Goal: Navigation & Orientation: Find specific page/section

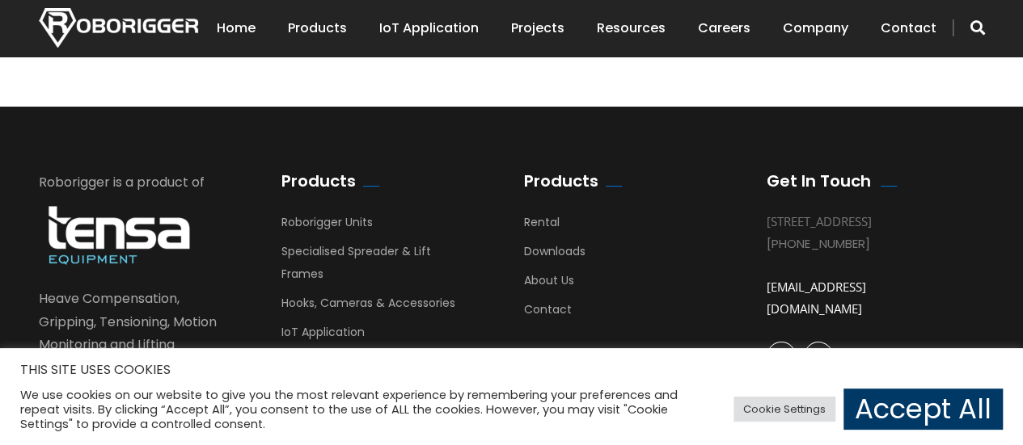
scroll to position [3120, 0]
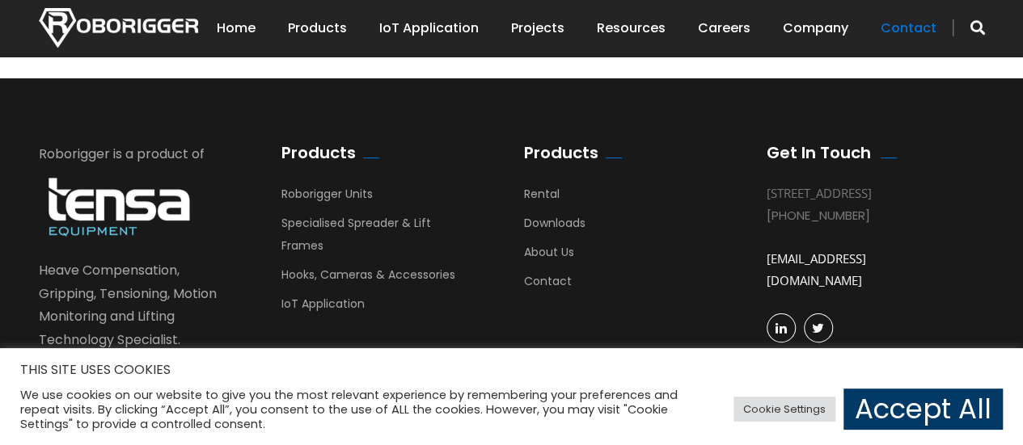
click at [913, 34] on link "Contact" at bounding box center [908, 28] width 56 height 50
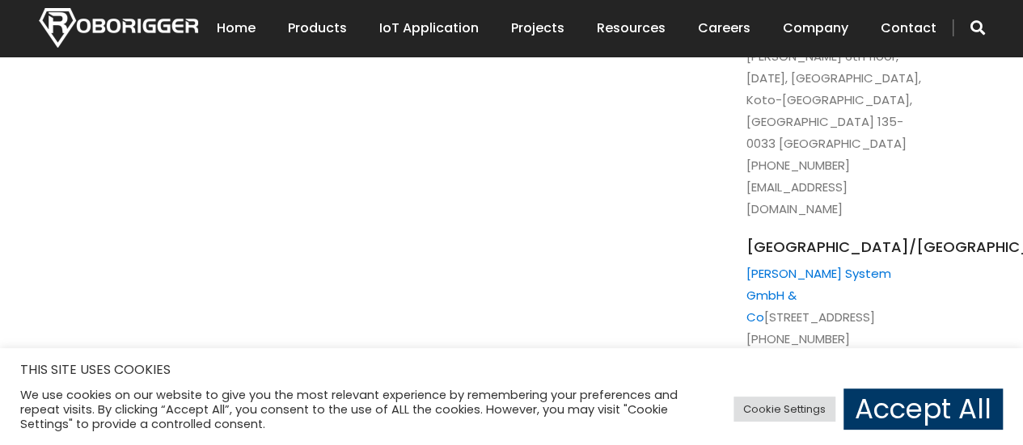
scroll to position [2622, 0]
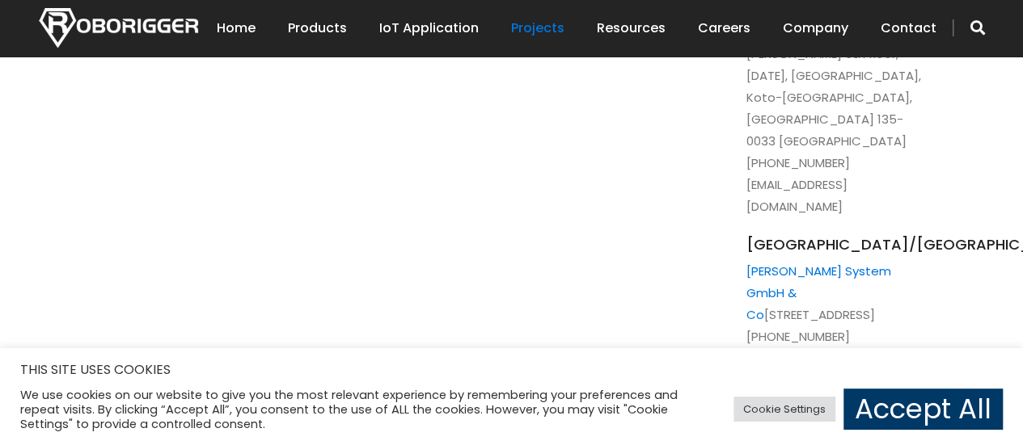
click at [553, 27] on link "Projects" at bounding box center [537, 28] width 53 height 50
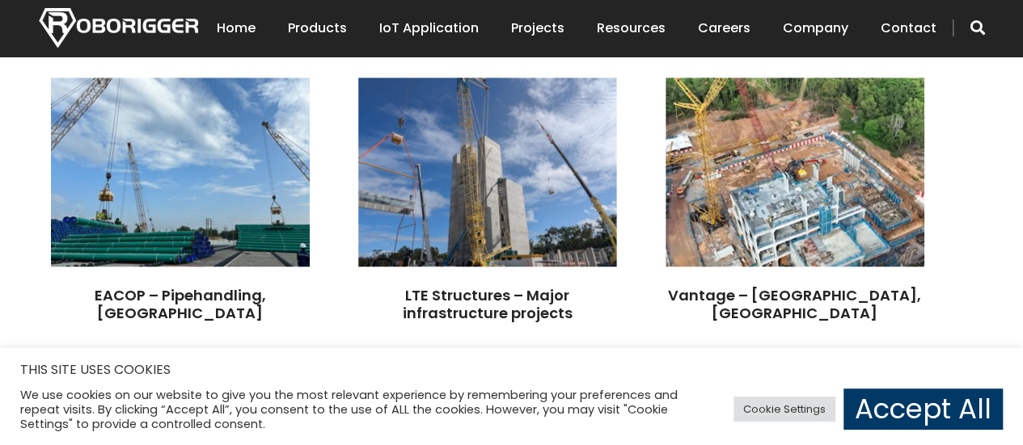
scroll to position [532, 0]
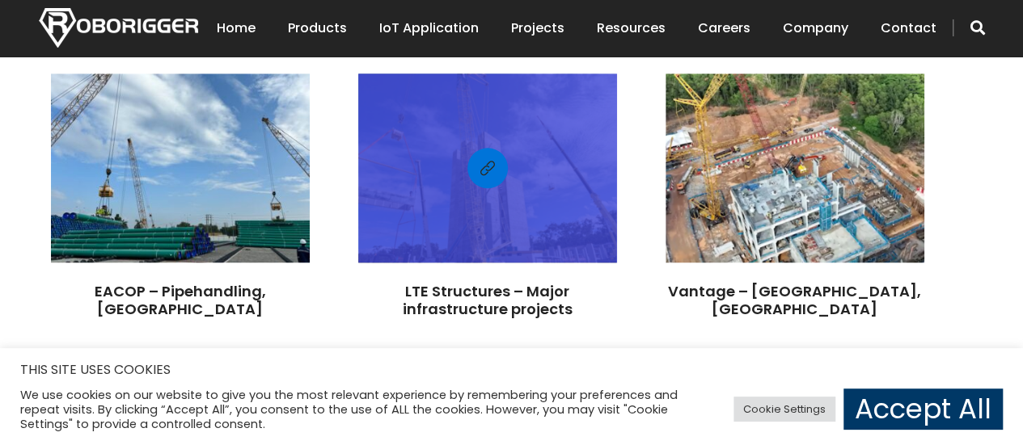
click at [574, 140] on div at bounding box center [487, 168] width 259 height 173
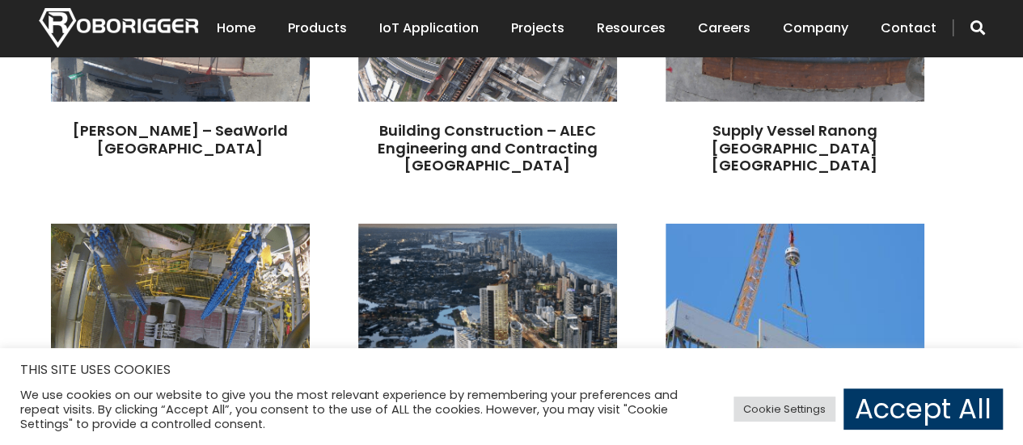
scroll to position [2416, 0]
